Goal: Contribute content: Contribute content

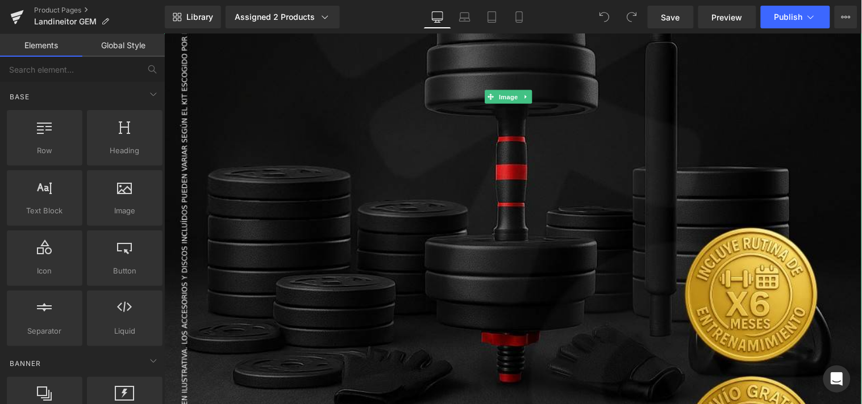
scroll to position [568, 0]
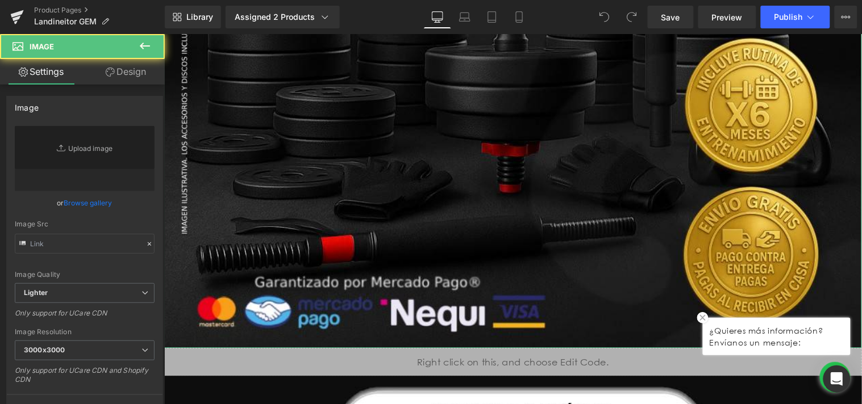
type input "[URL][DOMAIN_NAME]"
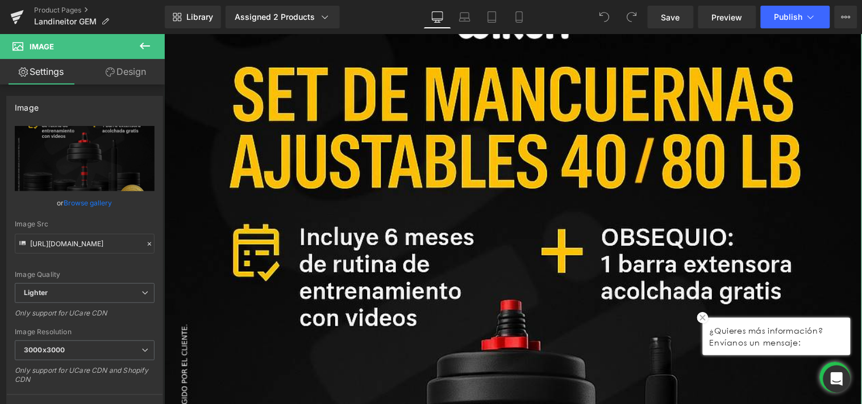
scroll to position [0, 0]
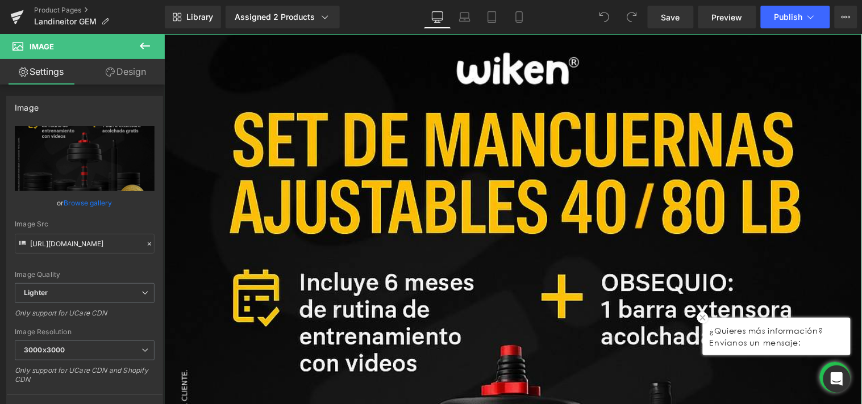
click at [103, 167] on link "Replace Image" at bounding box center [85, 158] width 140 height 65
click at [92, 154] on icon "Replace Image" at bounding box center [84, 159] width 91 height 14
type input "C:\fakepath\Parte 1 _logos metodos de pago_ _1_.jpg"
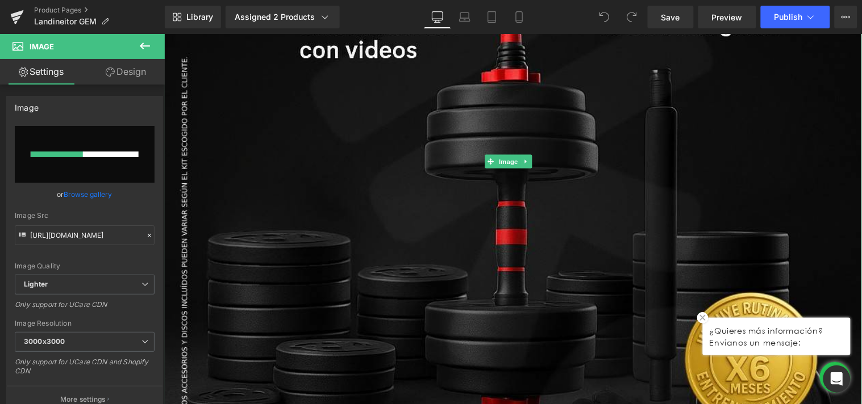
scroll to position [315, 0]
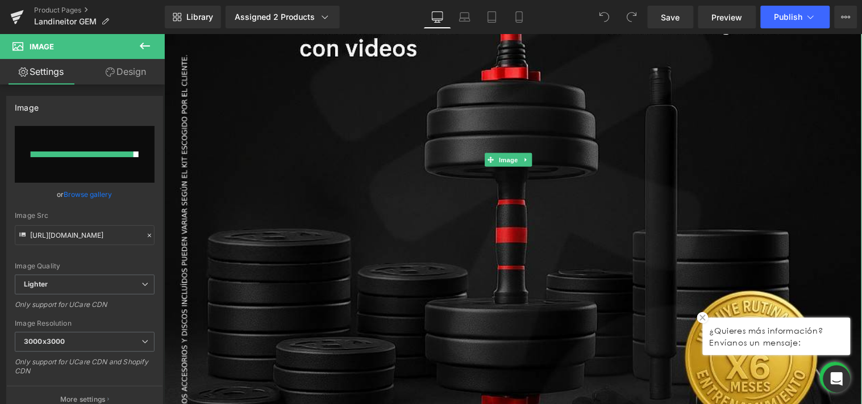
type input "[URL][DOMAIN_NAME]"
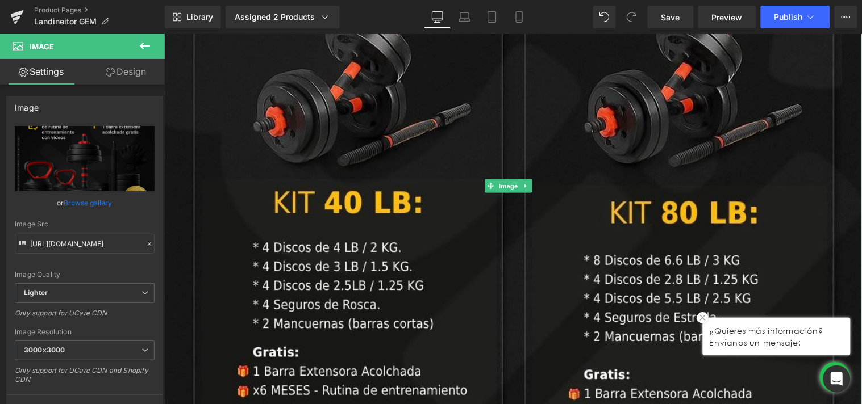
scroll to position [2461, 0]
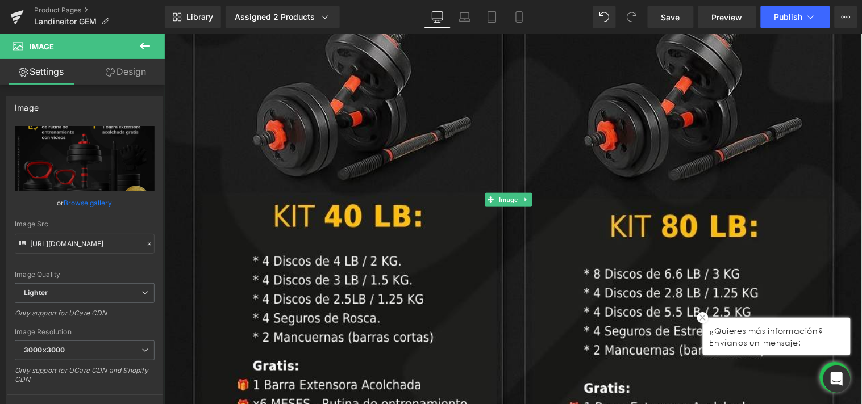
click at [528, 223] on div at bounding box center [512, 199] width 697 height 595
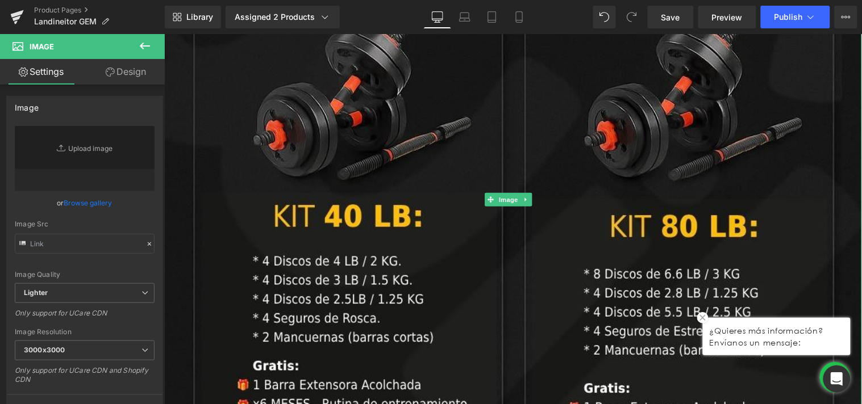
type input "[URL][DOMAIN_NAME]"
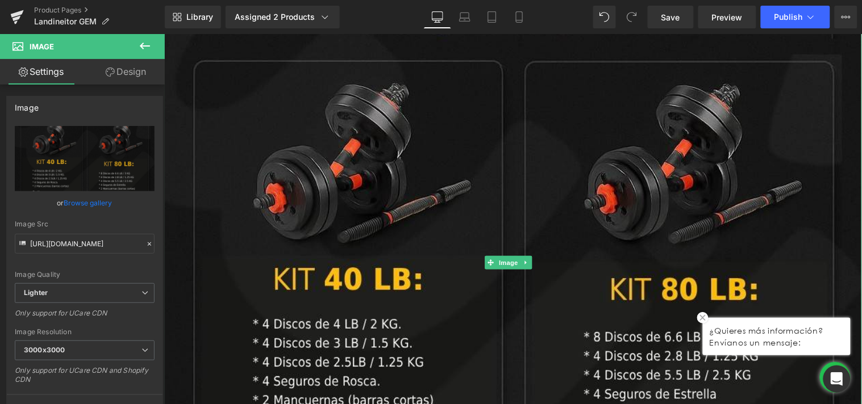
scroll to position [2650, 0]
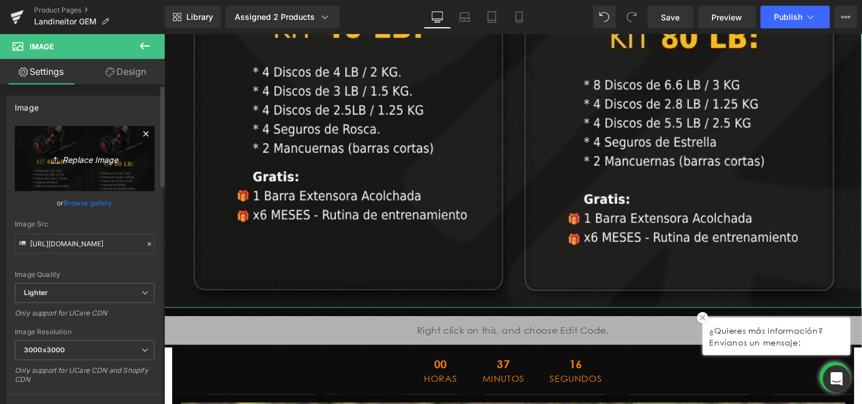
click at [98, 160] on icon "Replace Image" at bounding box center [84, 159] width 91 height 14
type input "C:\fakepath\Variantes ColTV (2).jpg"
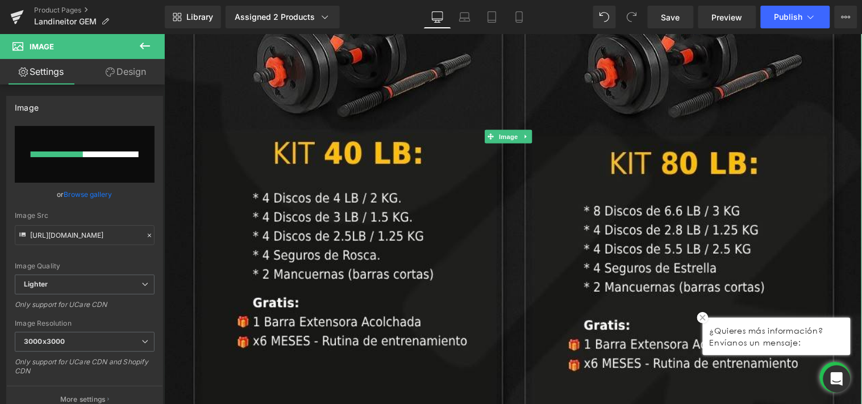
scroll to position [2461, 0]
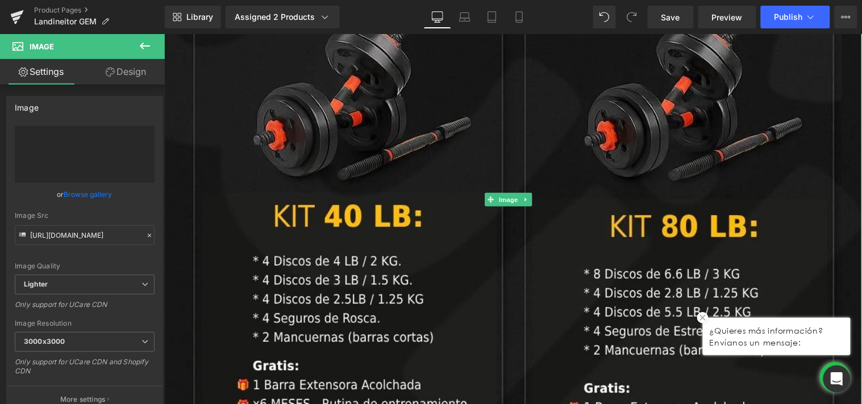
type input "[URL][DOMAIN_NAME]"
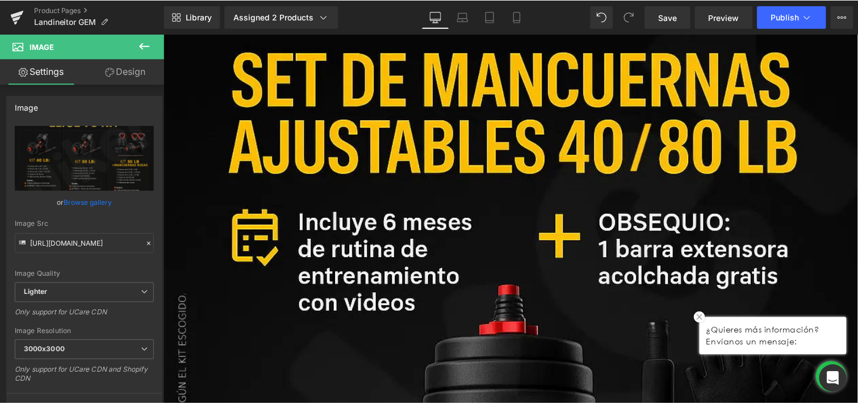
scroll to position [0, 0]
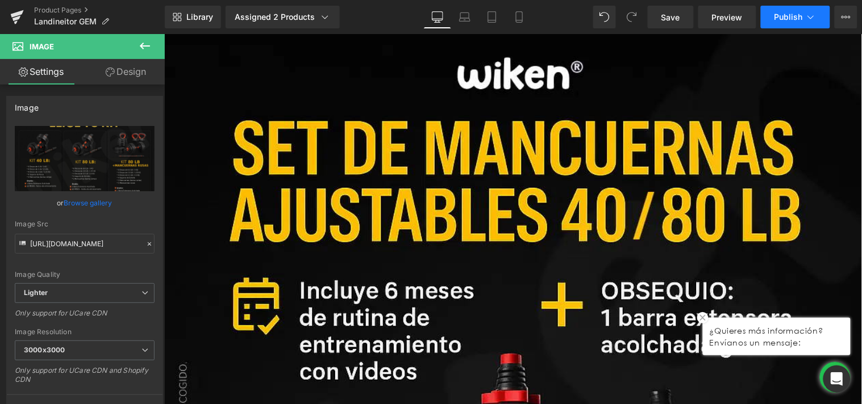
click at [795, 18] on span "Publish" at bounding box center [788, 16] width 28 height 9
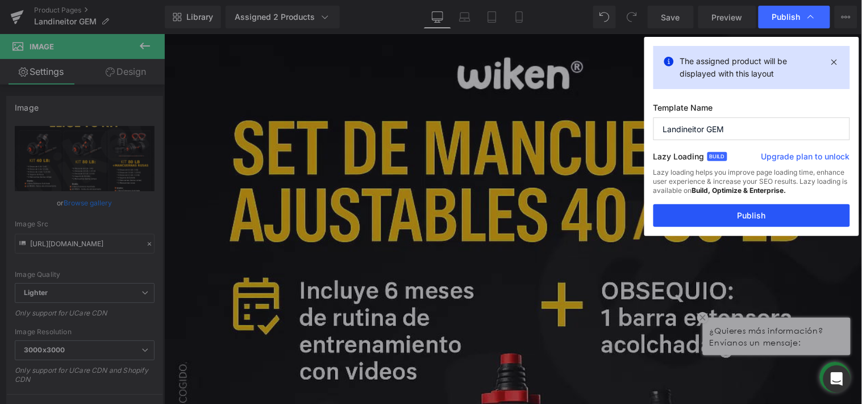
click at [718, 222] on button "Publish" at bounding box center [751, 215] width 197 height 23
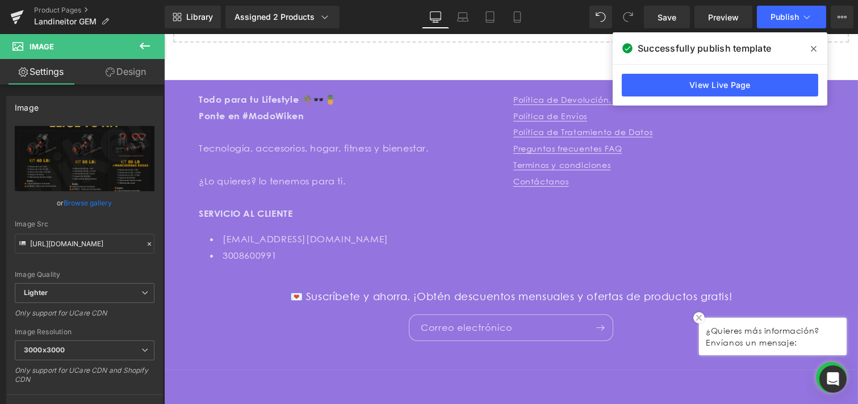
scroll to position [6803, 0]
